Goal: Information Seeking & Learning: Find specific fact

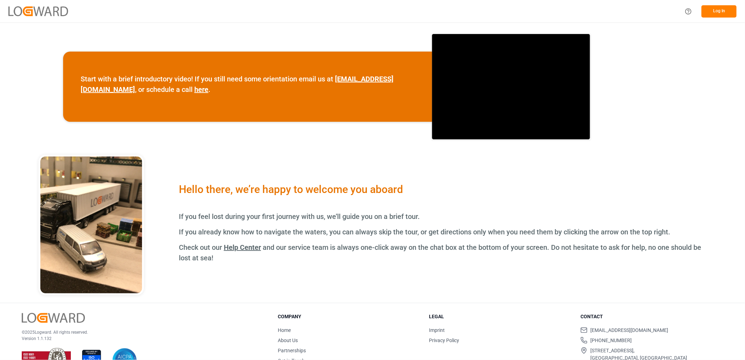
scroll to position [241, 0]
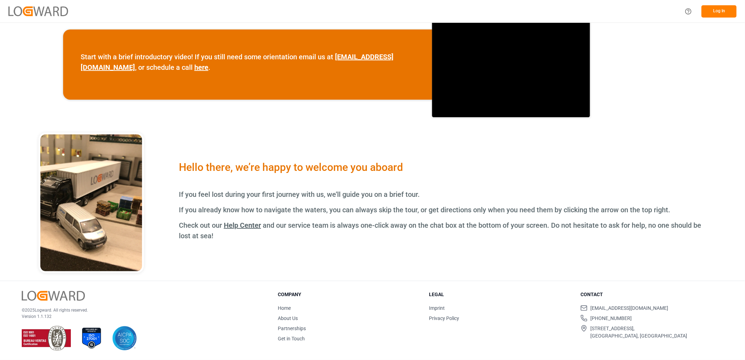
click at [723, 9] on button "Log In" at bounding box center [719, 11] width 35 height 12
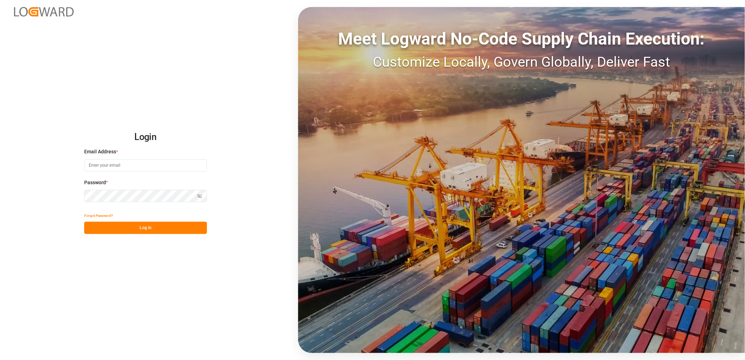
type input "[PERSON_NAME][EMAIL_ADDRESS][PERSON_NAME][DOMAIN_NAME]"
click at [167, 228] on button "Log In" at bounding box center [145, 228] width 123 height 12
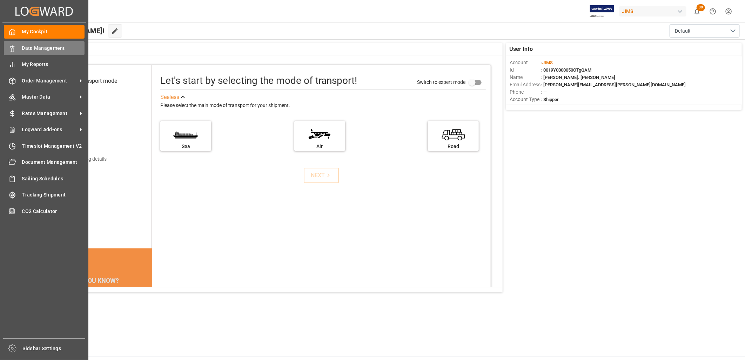
click at [53, 50] on span "Data Management" at bounding box center [53, 48] width 63 height 7
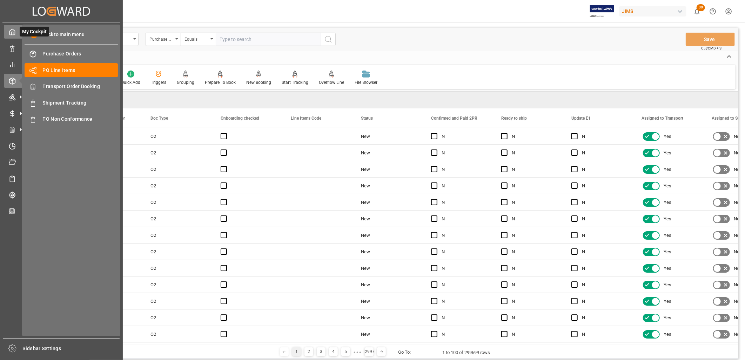
click at [11, 33] on icon at bounding box center [12, 31] width 7 height 7
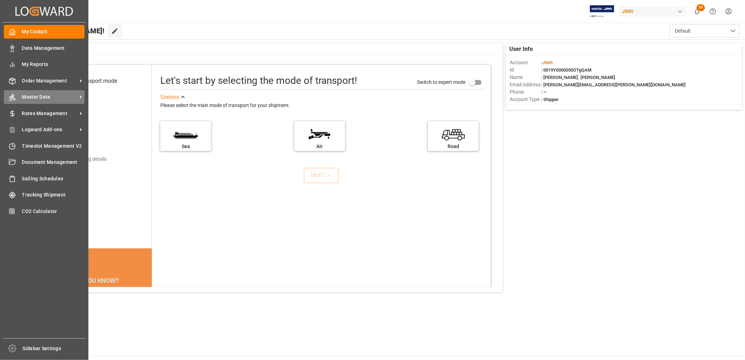
click at [11, 95] on icon at bounding box center [12, 97] width 6 height 6
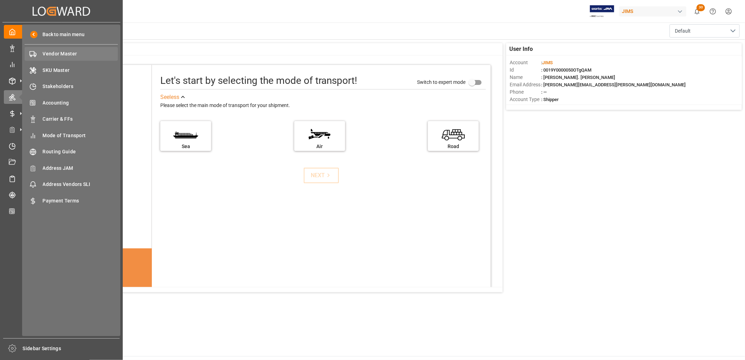
click at [70, 52] on span "Vendor Master" at bounding box center [80, 53] width 75 height 7
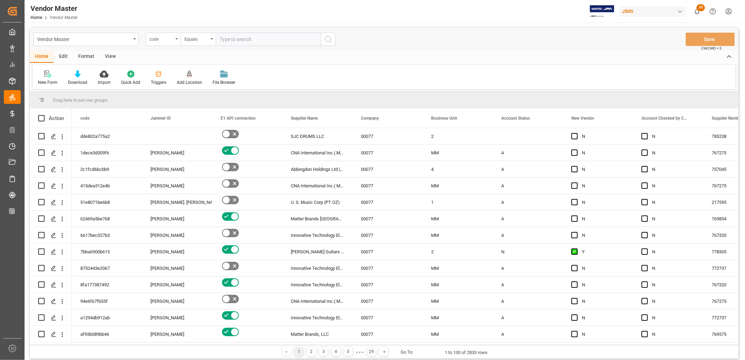
click at [177, 37] on div "code" at bounding box center [163, 39] width 35 height 13
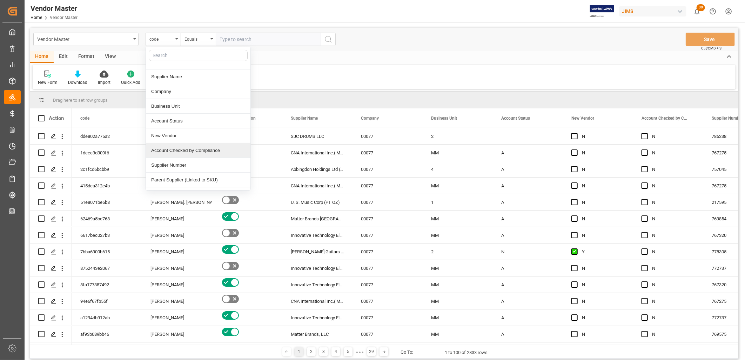
scroll to position [78, 0]
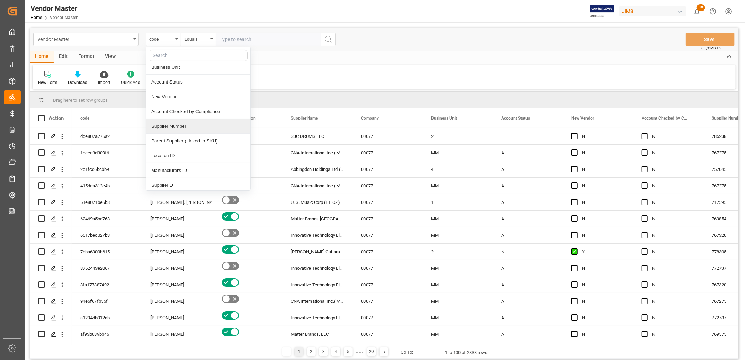
click at [169, 127] on div "Supplier Number" at bounding box center [198, 126] width 105 height 15
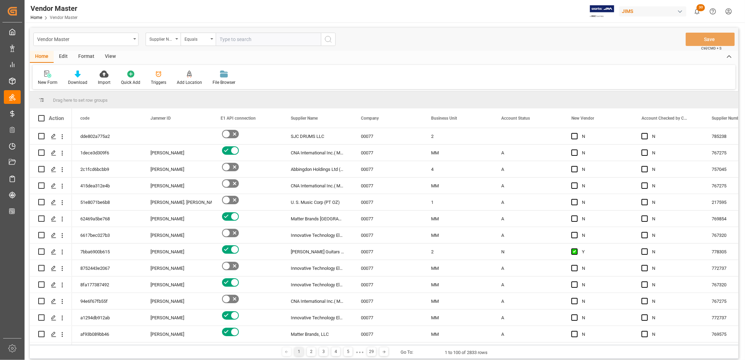
click at [230, 36] on input "text" at bounding box center [268, 39] width 105 height 13
type input "780295"
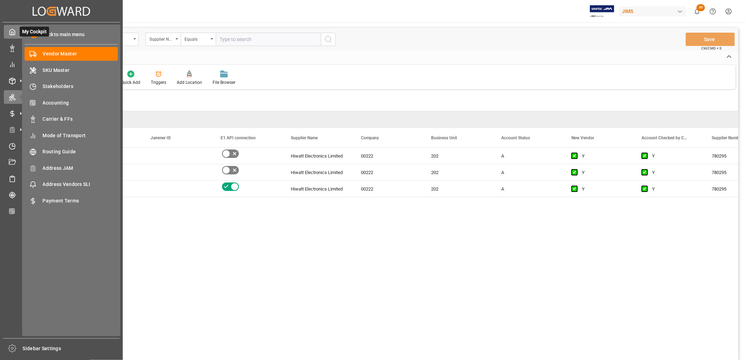
click at [13, 32] on icon at bounding box center [12, 31] width 7 height 7
